Goal: Task Accomplishment & Management: Complete application form

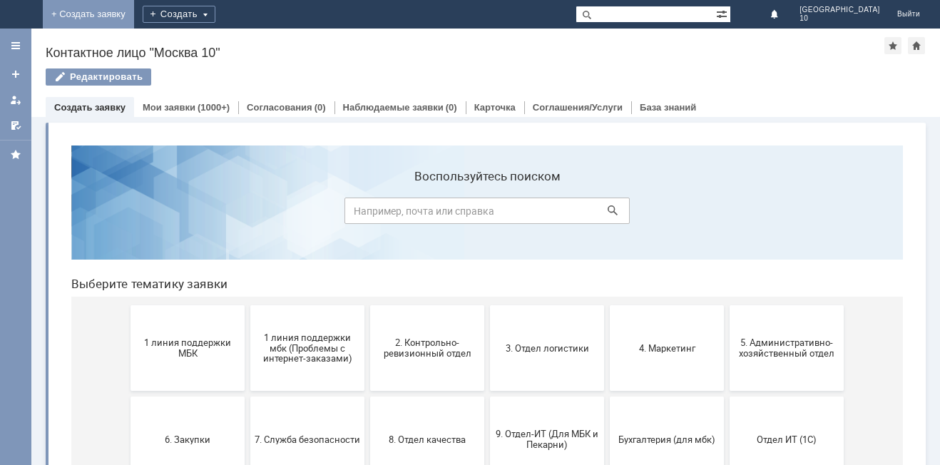
click at [134, 12] on link "+ Создать заявку" at bounding box center [88, 14] width 91 height 29
click at [215, 8] on div "Создать" at bounding box center [179, 14] width 73 height 17
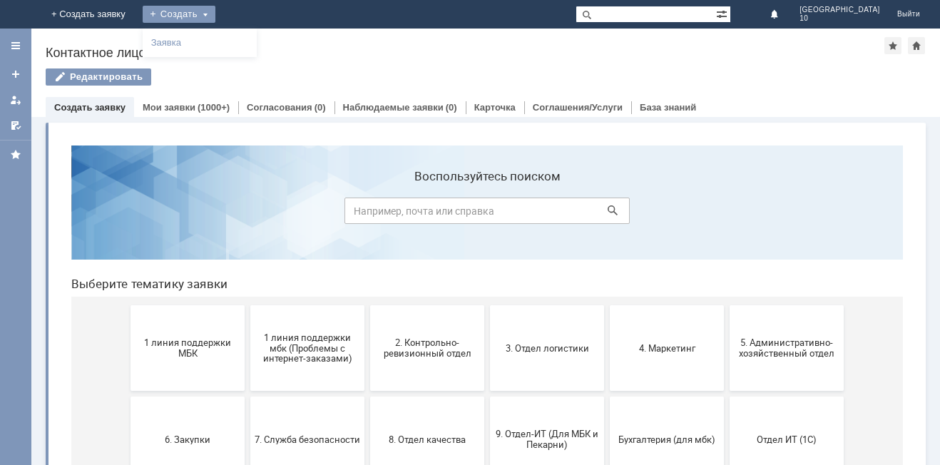
click at [134, 14] on link "+ Создать заявку" at bounding box center [88, 14] width 91 height 29
click at [215, 20] on div "Создать" at bounding box center [179, 14] width 73 height 17
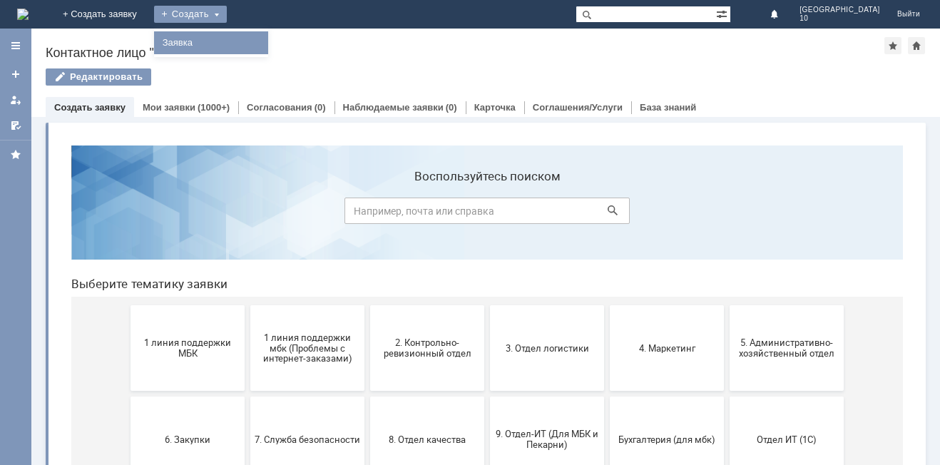
click at [265, 39] on link "Заявка" at bounding box center [211, 42] width 108 height 17
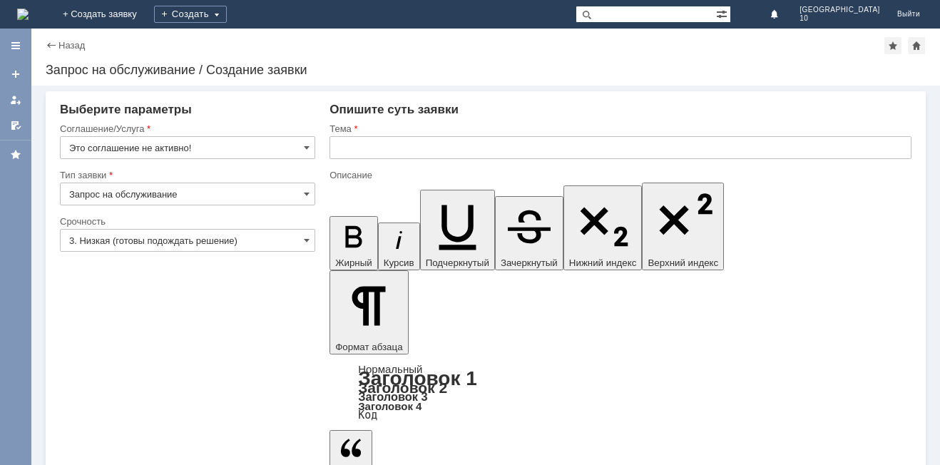
drag, startPoint x: 831, startPoint y: 384, endPoint x: 839, endPoint y: 397, distance: 15.7
drag, startPoint x: 700, startPoint y: 3823, endPoint x: 769, endPoint y: 3897, distance: 100.9
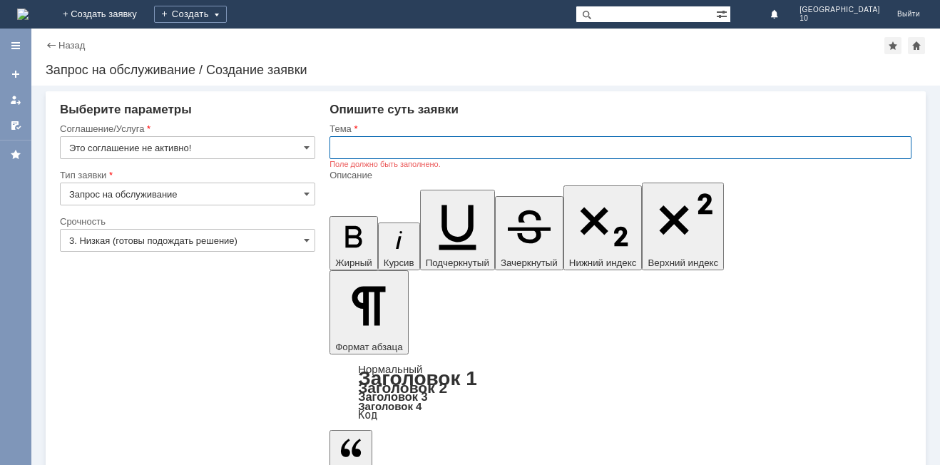
click at [420, 156] on input "text" at bounding box center [620, 147] width 582 height 23
type input "На возврат чека"
